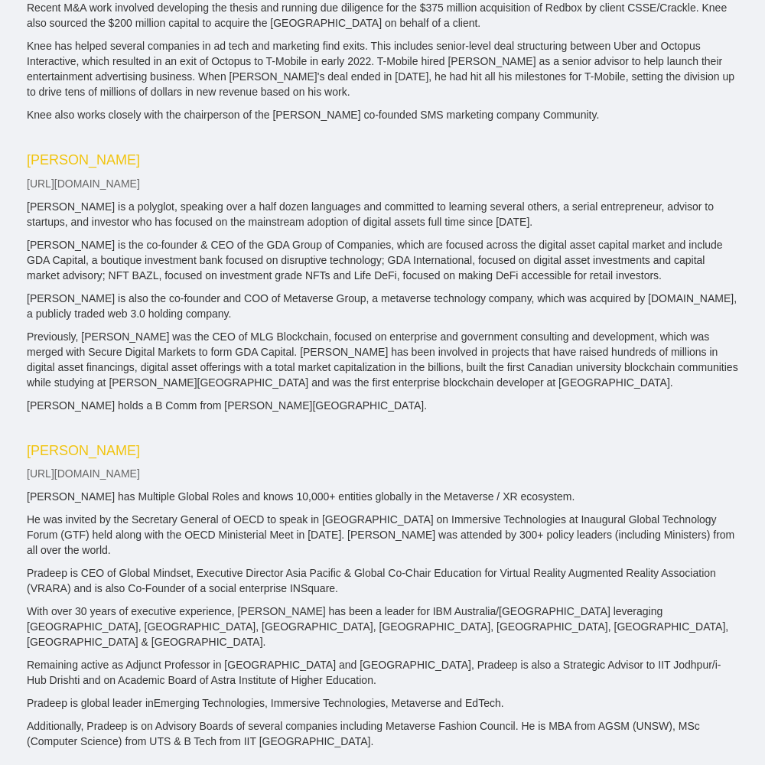
scroll to position [2655, 0]
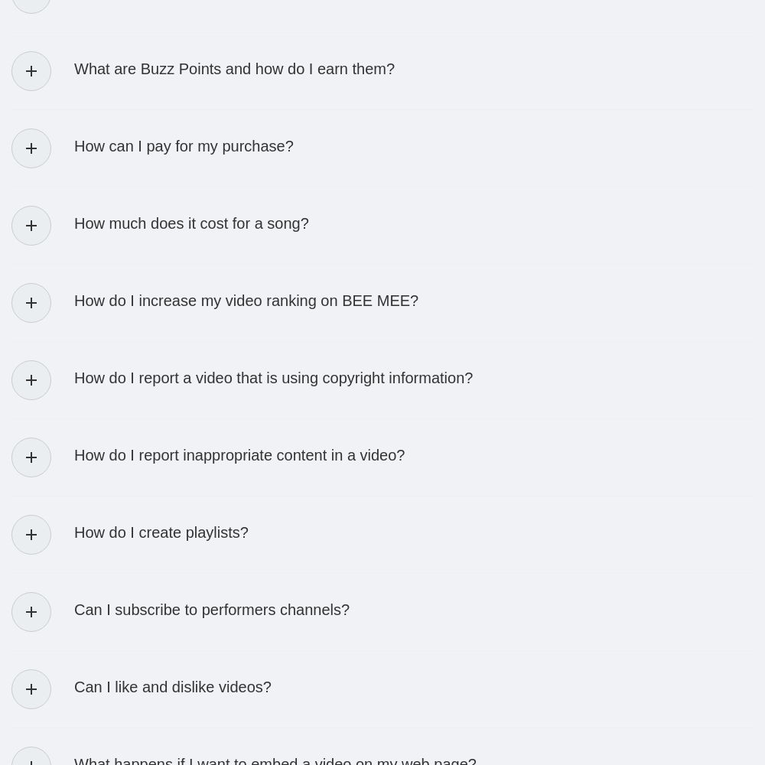
scroll to position [3019, 0]
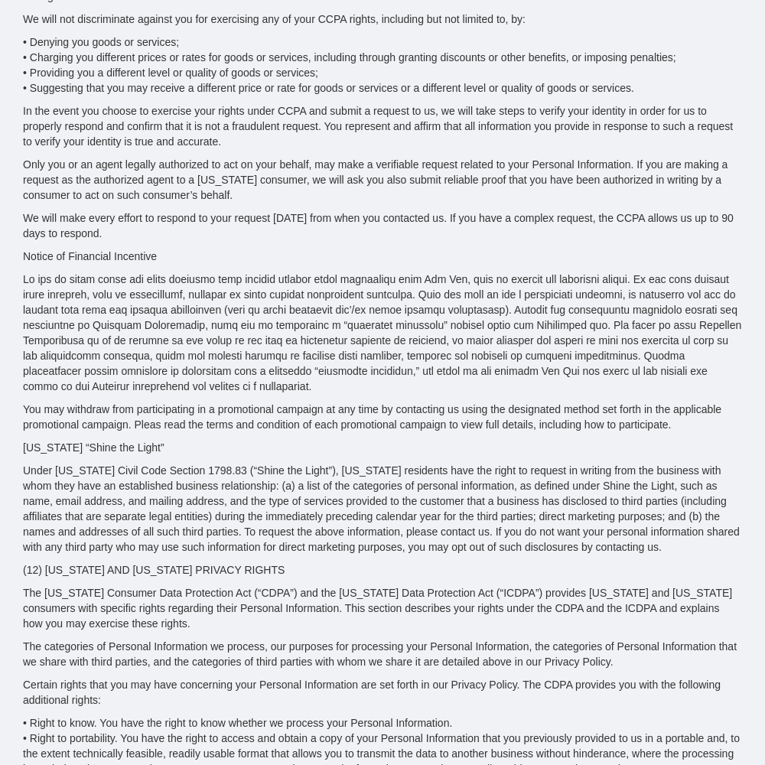
scroll to position [6888, 0]
